Goal: Find specific page/section

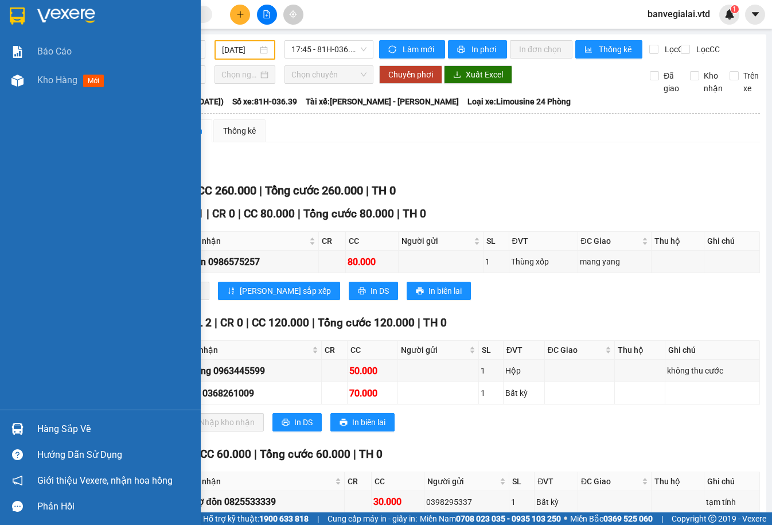
scroll to position [90, 0]
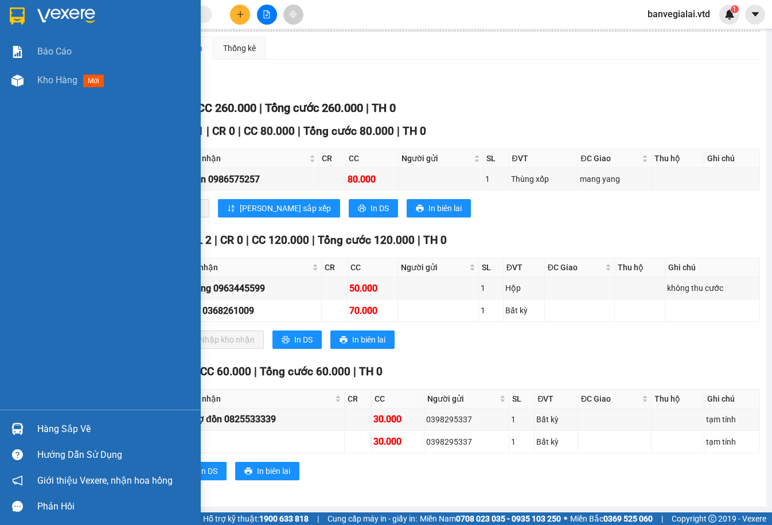
click at [21, 427] on img at bounding box center [17, 429] width 12 height 12
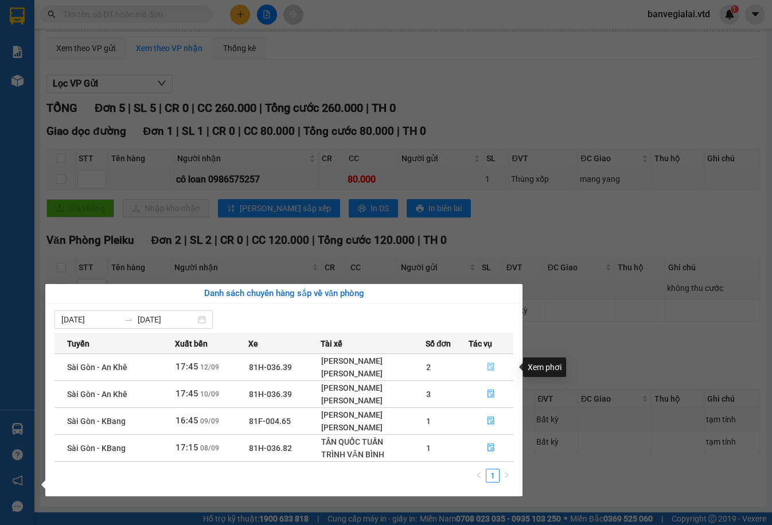
click at [495, 366] on icon "file-done" at bounding box center [491, 367] width 8 height 8
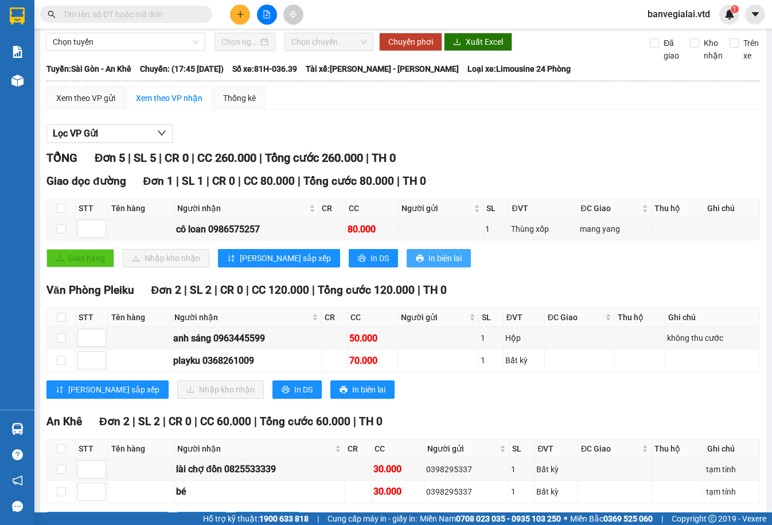
scroll to position [0, 0]
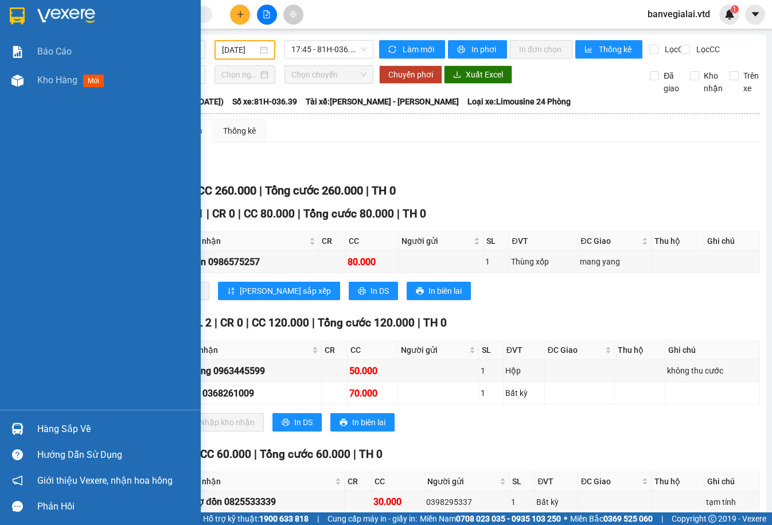
click at [13, 18] on img at bounding box center [17, 15] width 15 height 17
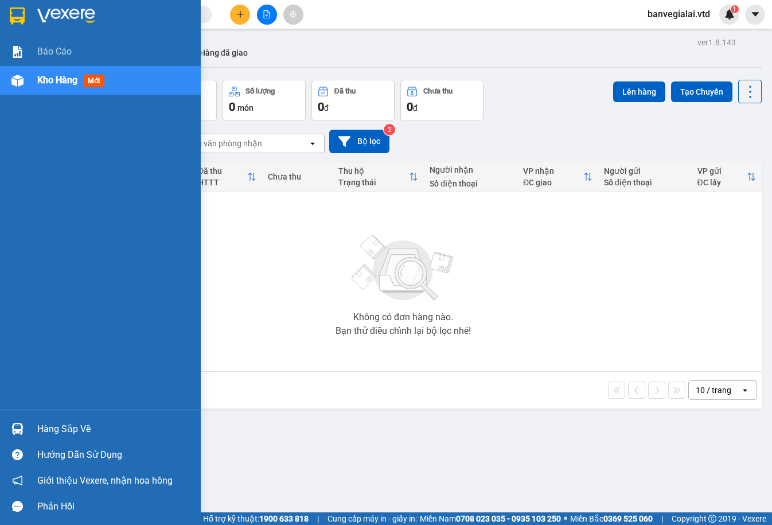
click at [90, 426] on div "Hàng sắp về" at bounding box center [114, 429] width 155 height 17
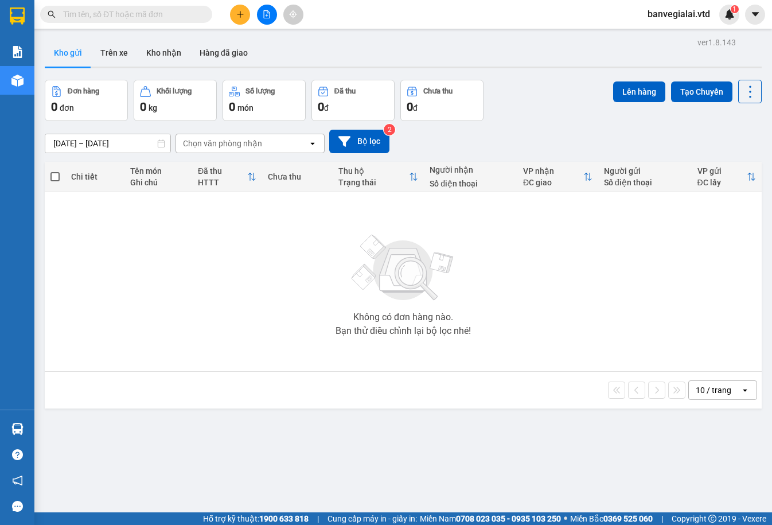
click at [498, 244] on section "Kết quả tìm kiếm ( 0 ) Bộ lọc No Data banvegialai.vtd 1 Báo cáo Kho hàng mới Hà…" at bounding box center [386, 262] width 772 height 525
